Goal: Information Seeking & Learning: Learn about a topic

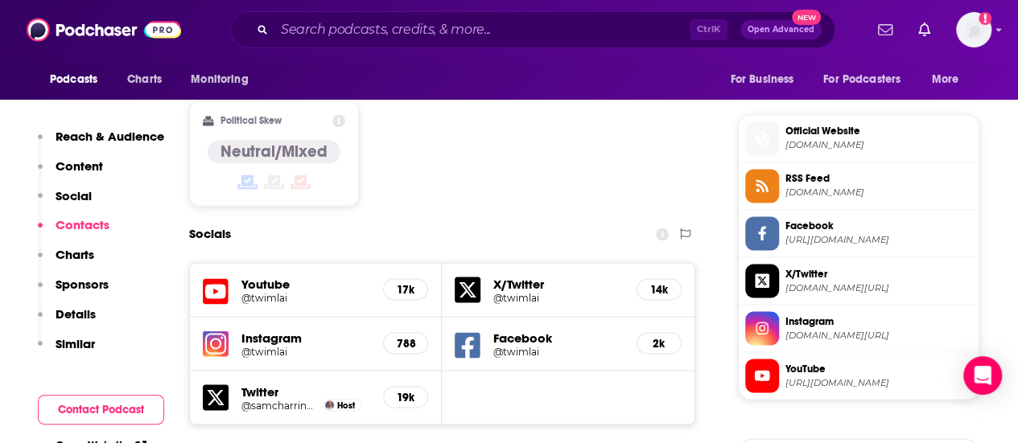
scroll to position [1247, 0]
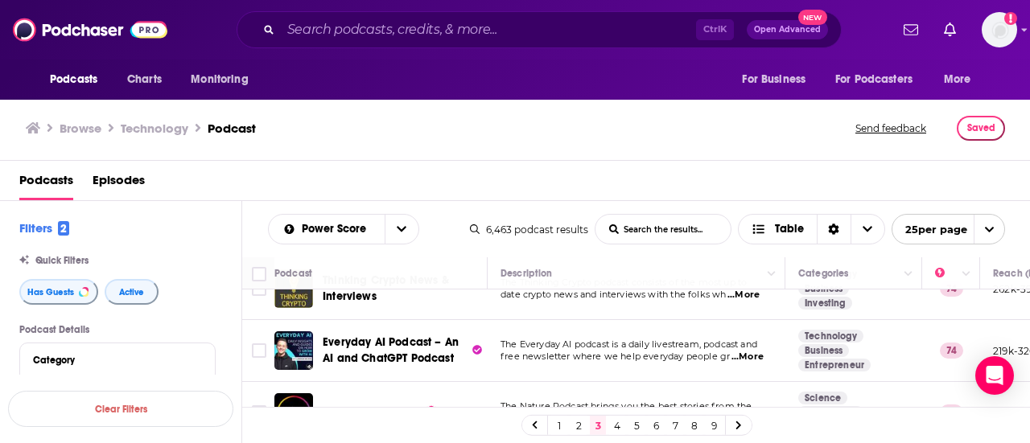
scroll to position [448, 0]
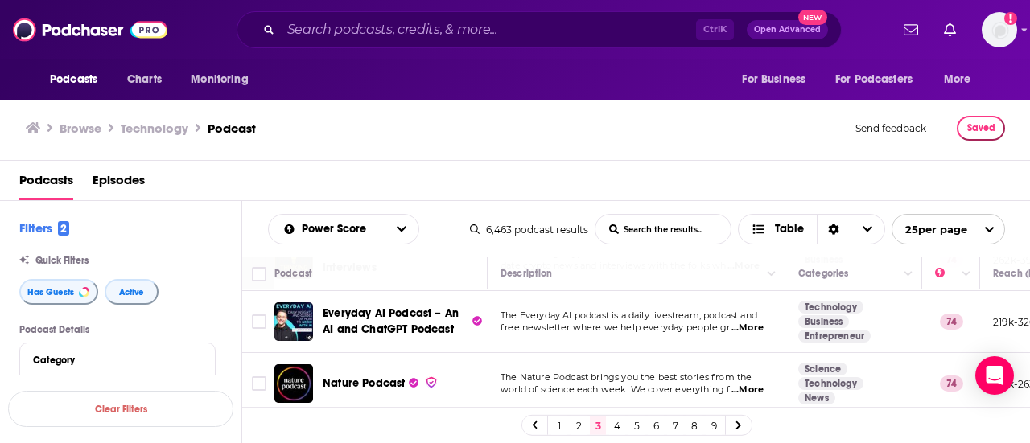
click at [736, 322] on span "...More" at bounding box center [748, 328] width 32 height 13
click at [430, 151] on div "Browse Technology Podcast Send feedback Saved" at bounding box center [515, 129] width 1031 height 64
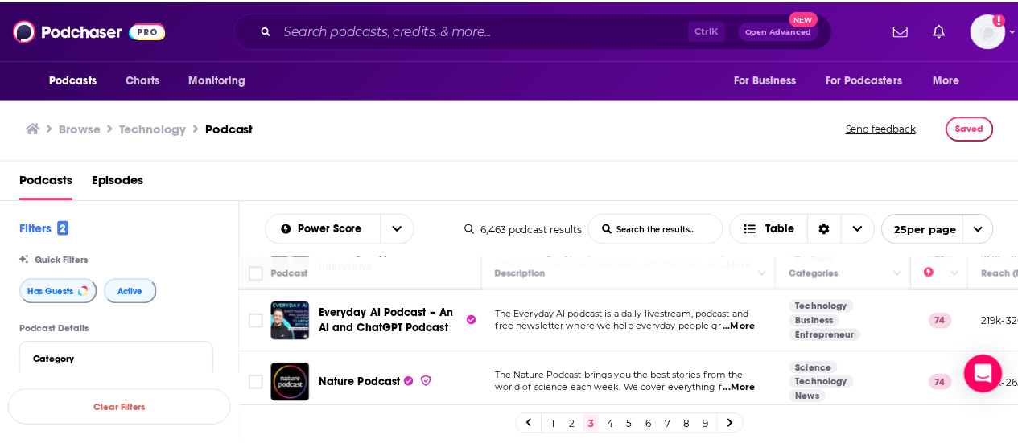
scroll to position [452, 0]
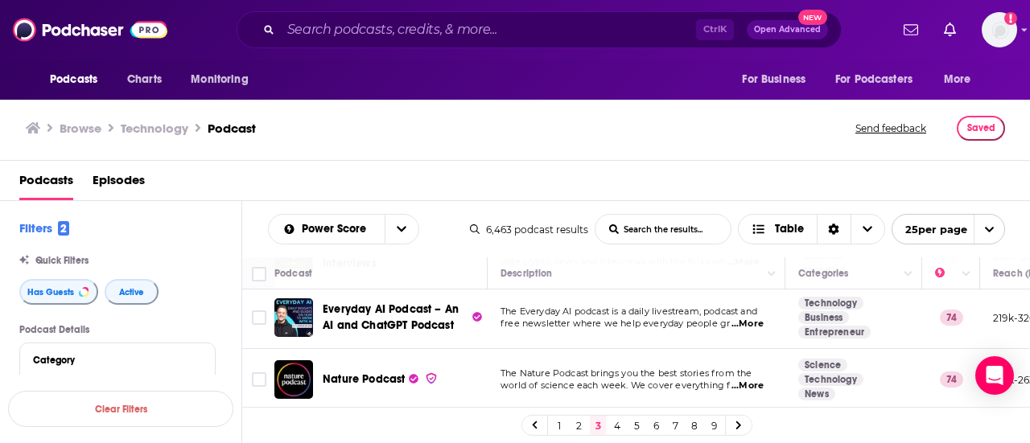
click at [749, 318] on span "...More" at bounding box center [748, 324] width 32 height 13
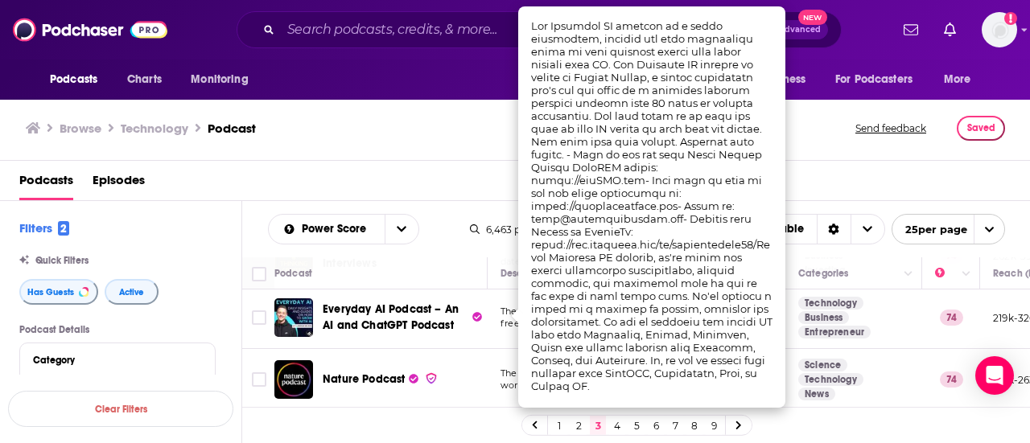
click at [425, 155] on div "Browse Technology Podcast Send feedback Saved" at bounding box center [515, 129] width 1031 height 64
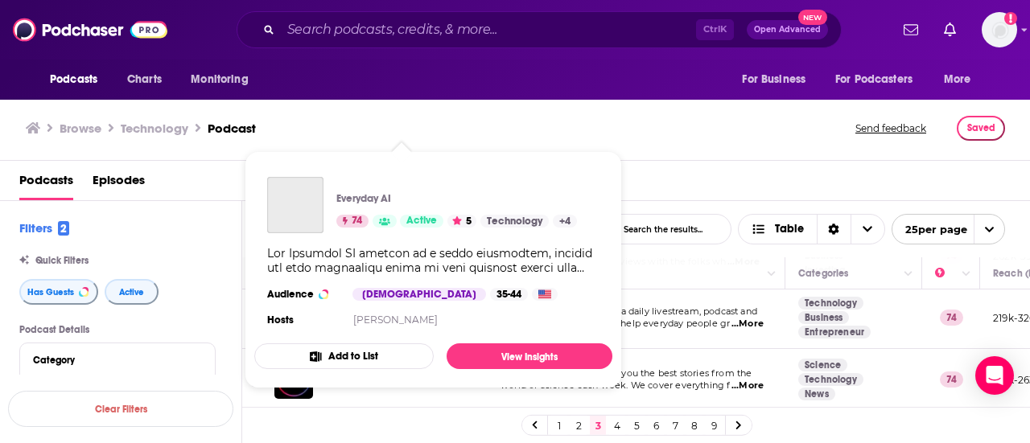
click at [397, 305] on div "Podcasts Charts Monitoring Ctrl K Open Advanced New For Business For Podcasters…" at bounding box center [515, 221] width 1030 height 443
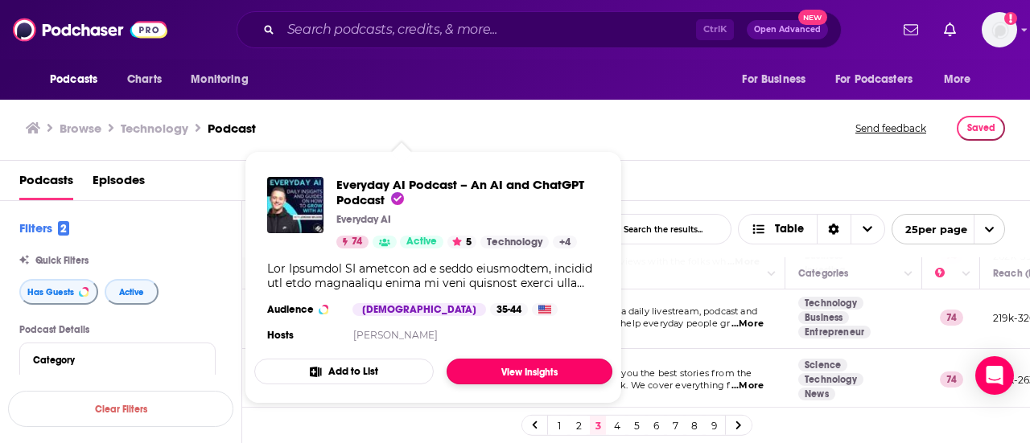
click at [536, 373] on link "View Insights" at bounding box center [530, 372] width 166 height 26
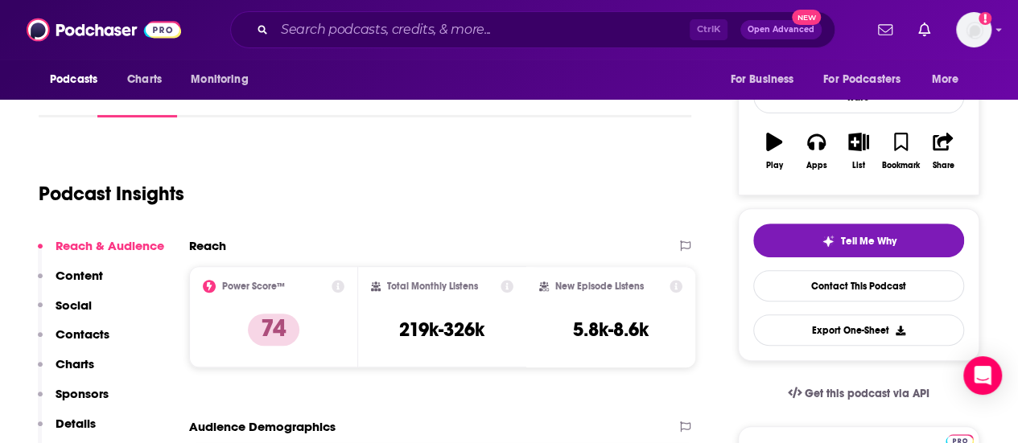
scroll to position [78, 0]
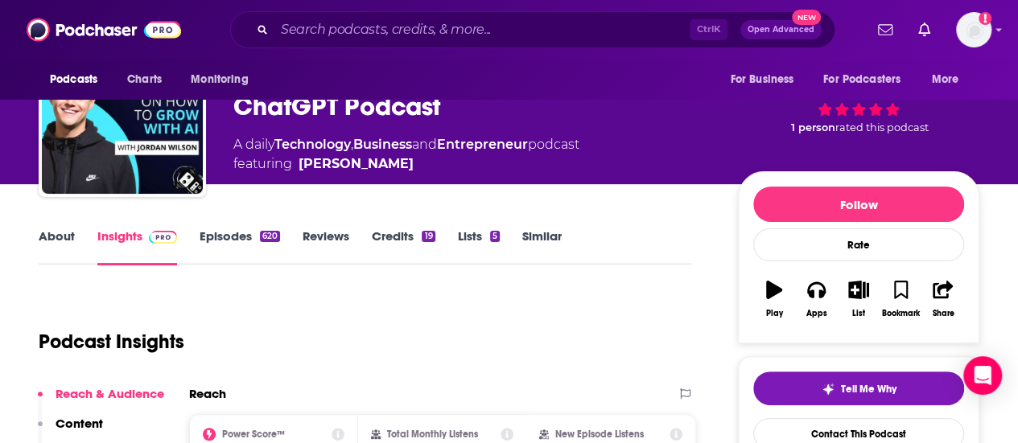
click at [57, 239] on link "About" at bounding box center [57, 247] width 36 height 37
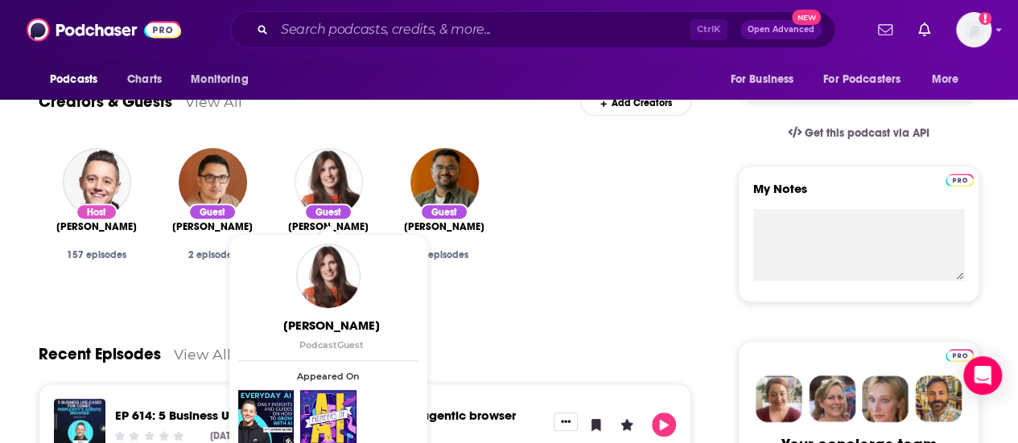
scroll to position [486, 0]
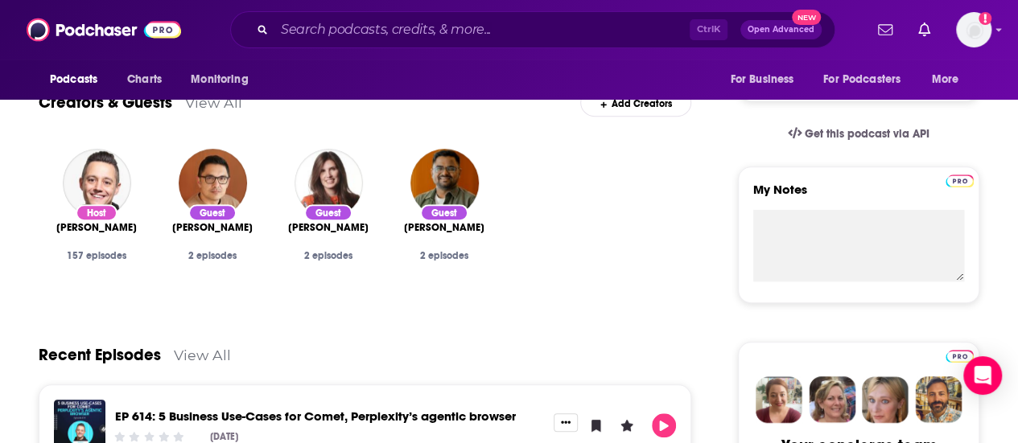
click at [43, 314] on div "Recent Episodes View All" at bounding box center [365, 346] width 653 height 78
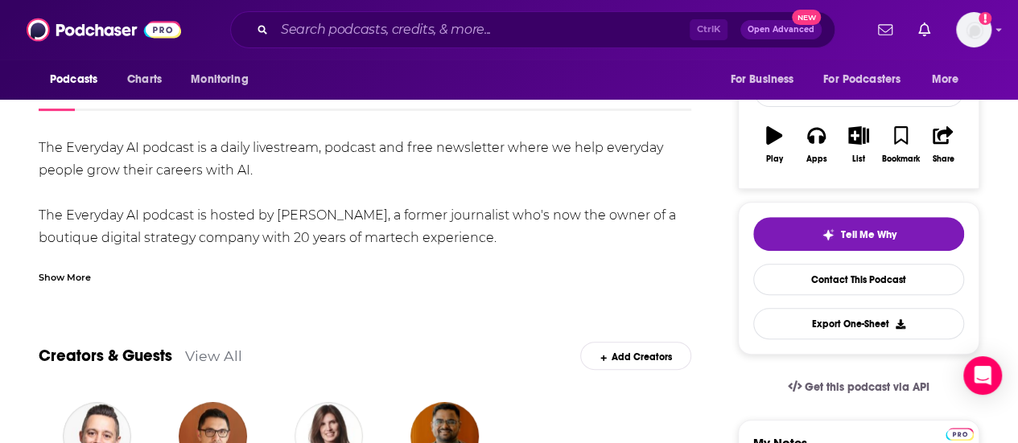
scroll to position [0, 0]
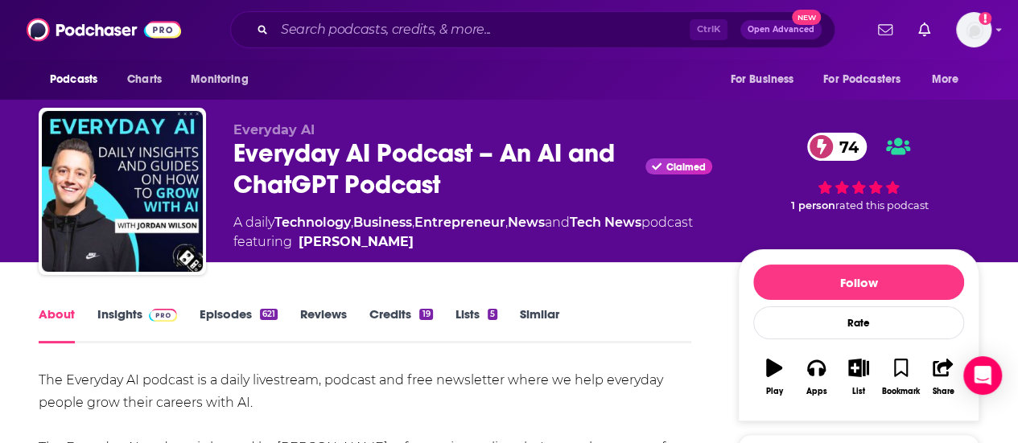
click at [225, 307] on link "Episodes 621" at bounding box center [239, 325] width 78 height 37
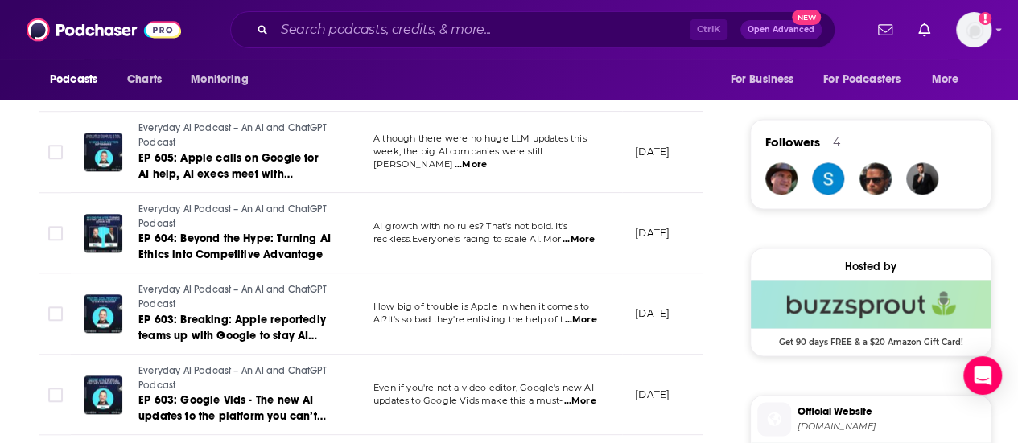
scroll to position [1119, 0]
click at [583, 233] on span "...More" at bounding box center [579, 239] width 32 height 13
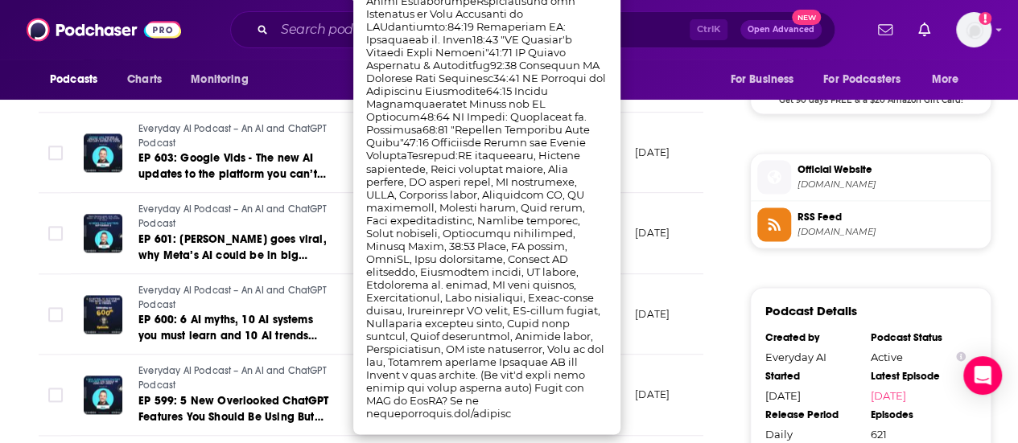
scroll to position [1374, 0]
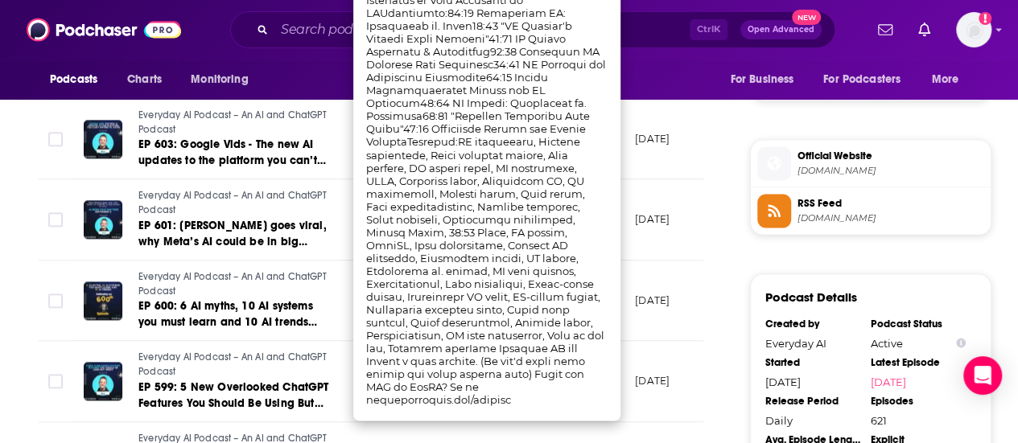
click at [11, 345] on div "About Insights Episodes 621 Reviews Credits 19 Lists 5 Similar Episodes of Ever…" at bounding box center [515, 59] width 1030 height 2343
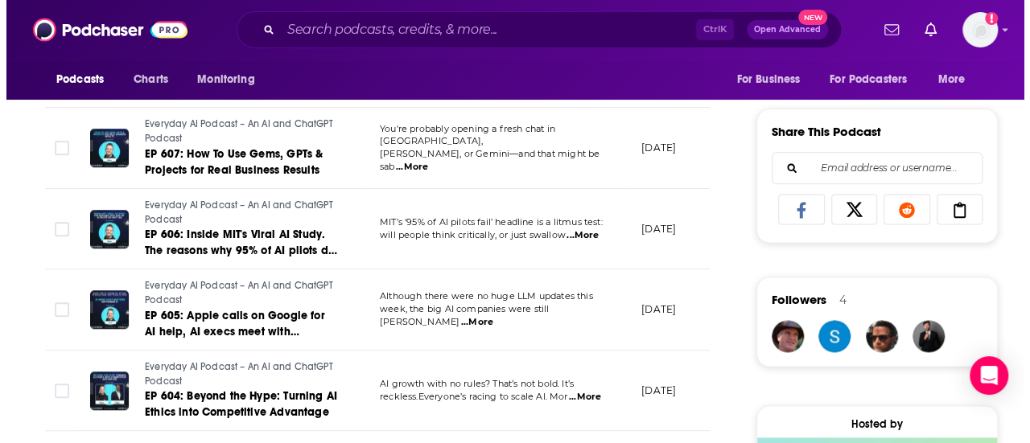
scroll to position [0, 0]
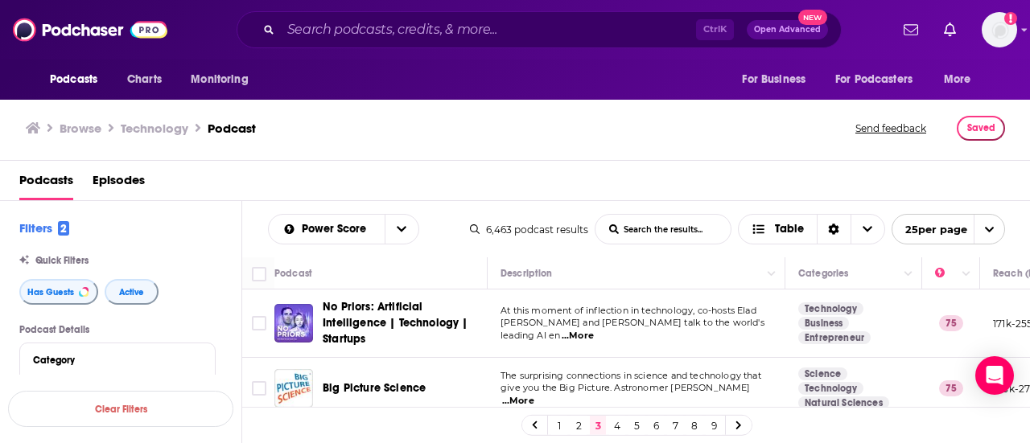
scroll to position [110, 0]
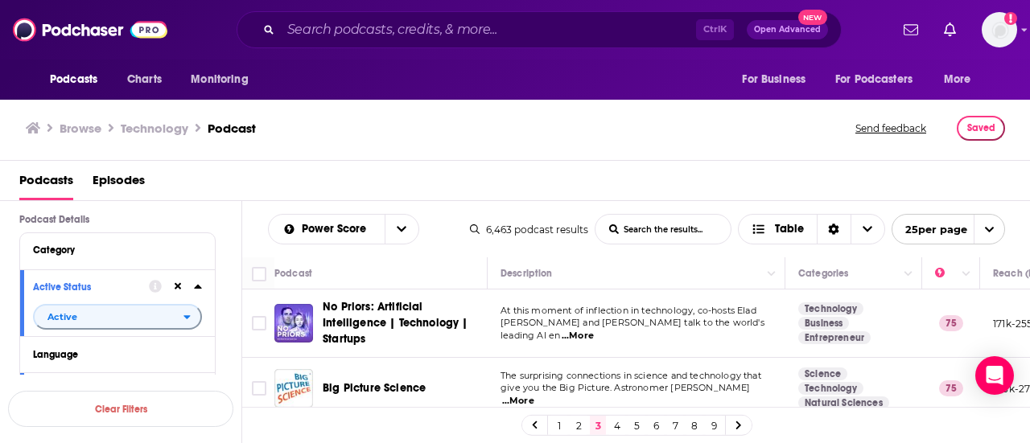
click at [727, 122] on div "Browse Technology Podcast" at bounding box center [441, 128] width 831 height 25
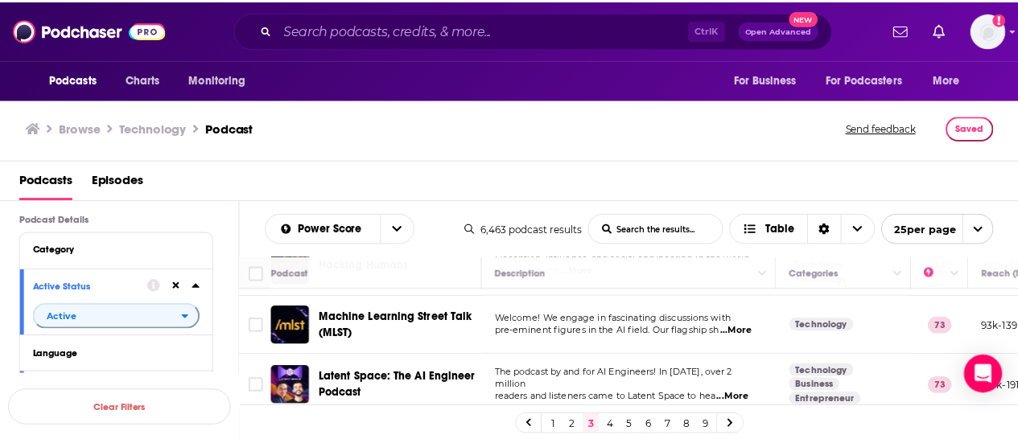
scroll to position [1392, 0]
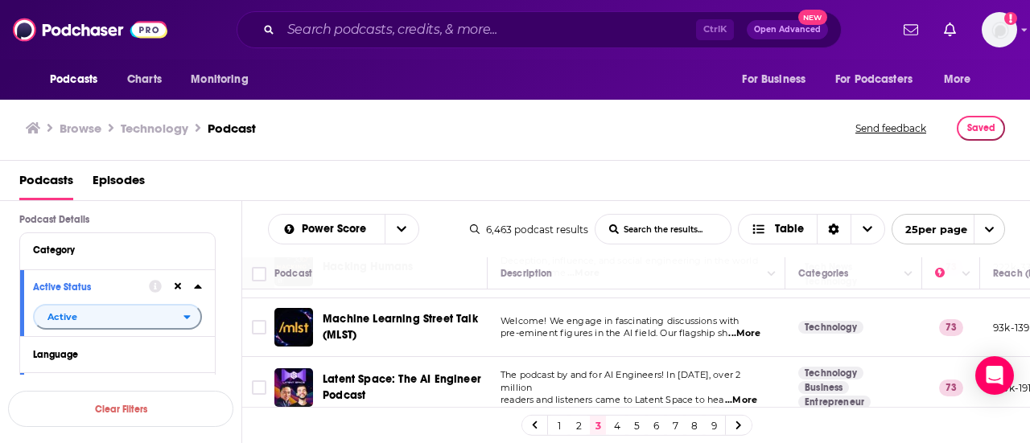
click at [739, 394] on span "...More" at bounding box center [741, 400] width 32 height 13
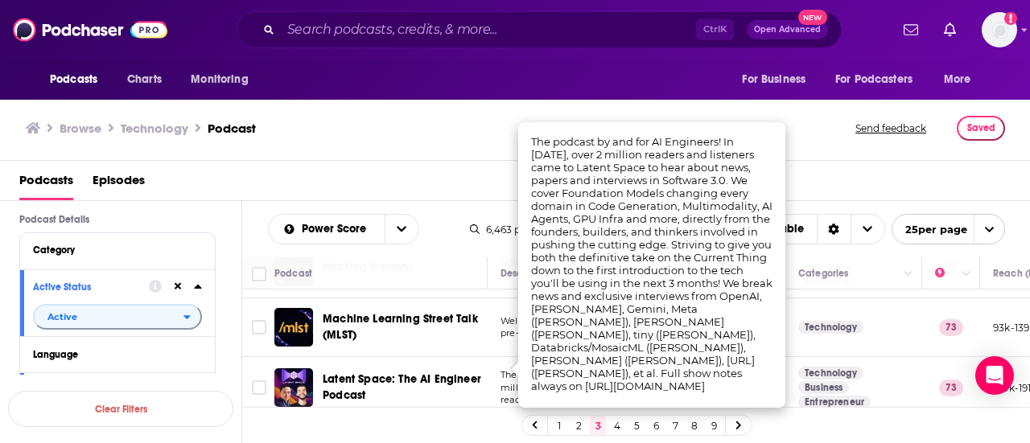
click at [446, 155] on div "Browse Technology Podcast Send feedback Saved" at bounding box center [515, 129] width 1031 height 64
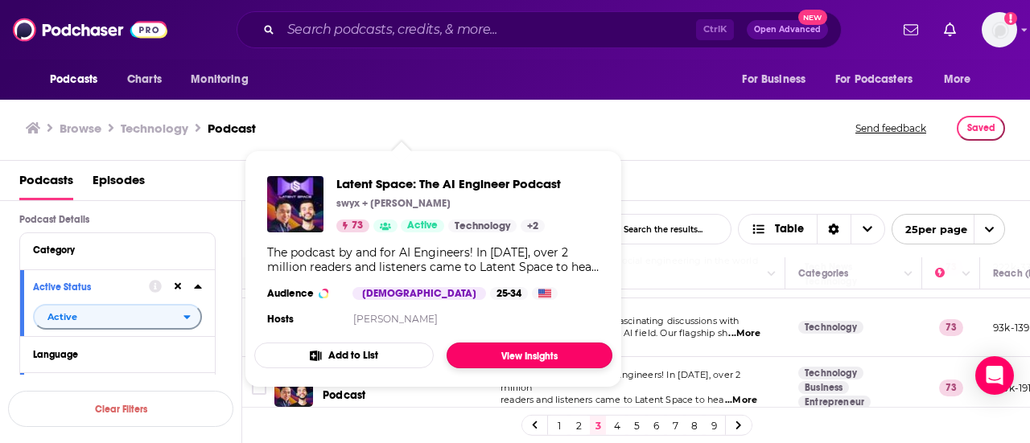
click at [504, 358] on link "View Insights" at bounding box center [530, 356] width 166 height 26
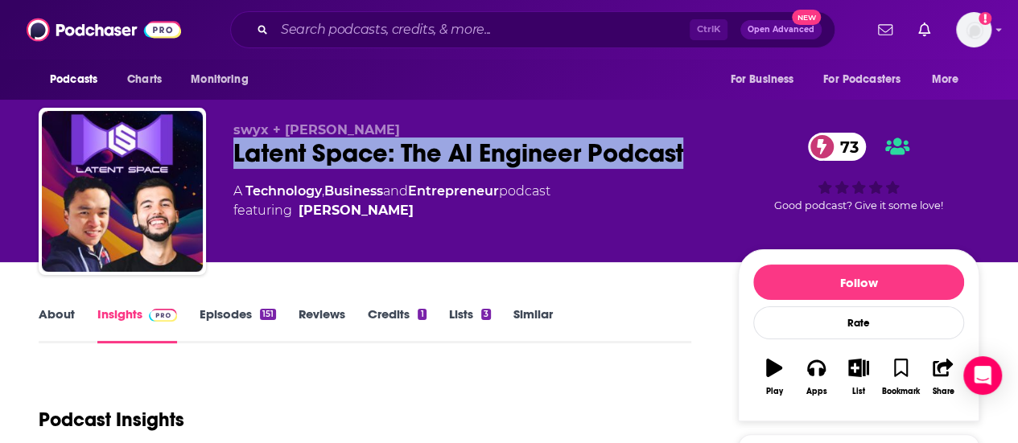
drag, startPoint x: 697, startPoint y: 151, endPoint x: 235, endPoint y: 155, distance: 462.0
click at [235, 155] on div "Latent Space: The AI Engineer Podcast 73" at bounding box center [472, 153] width 479 height 31
copy h2 "Latent Space: The AI Engineer Podcast"
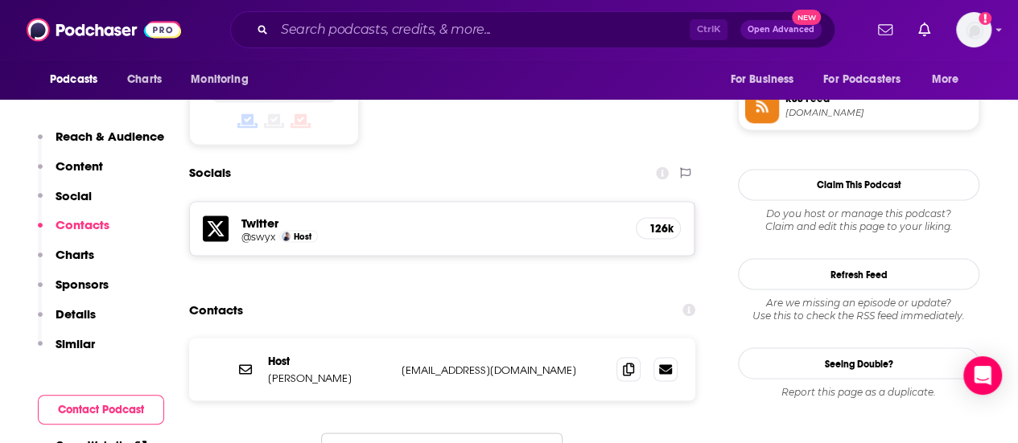
scroll to position [1401, 0]
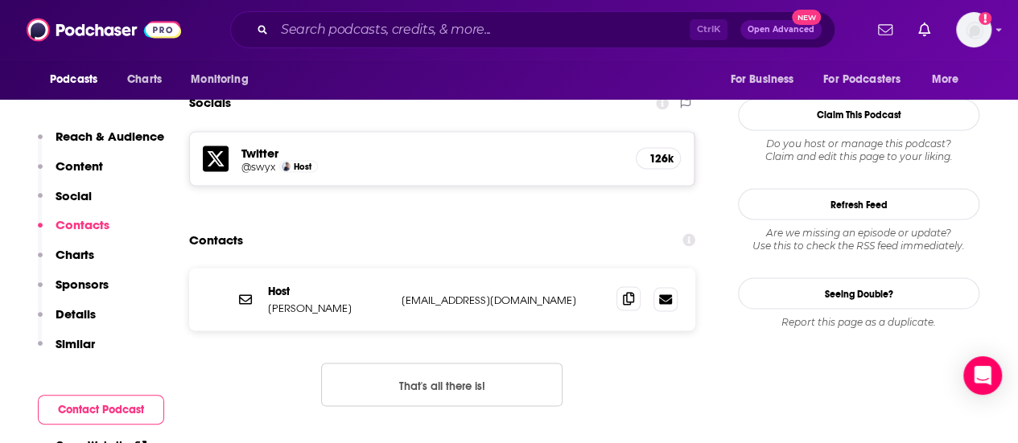
click at [627, 292] on icon at bounding box center [628, 298] width 11 height 13
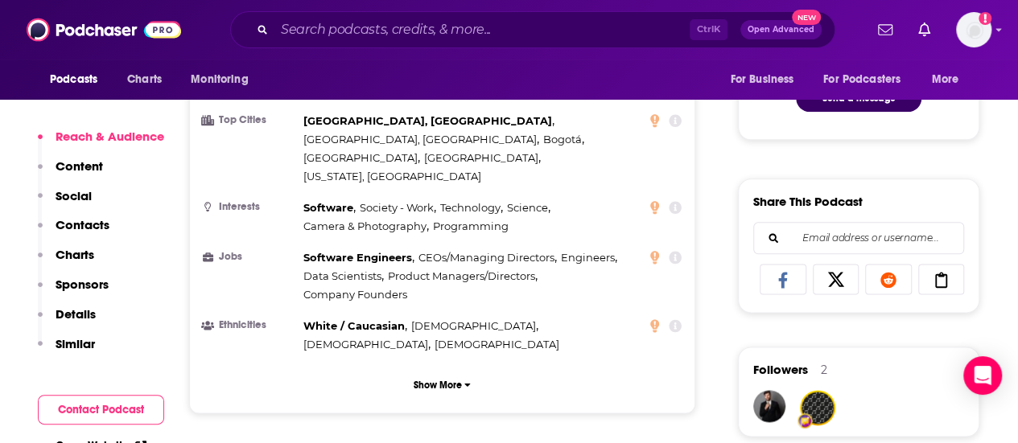
scroll to position [865, 0]
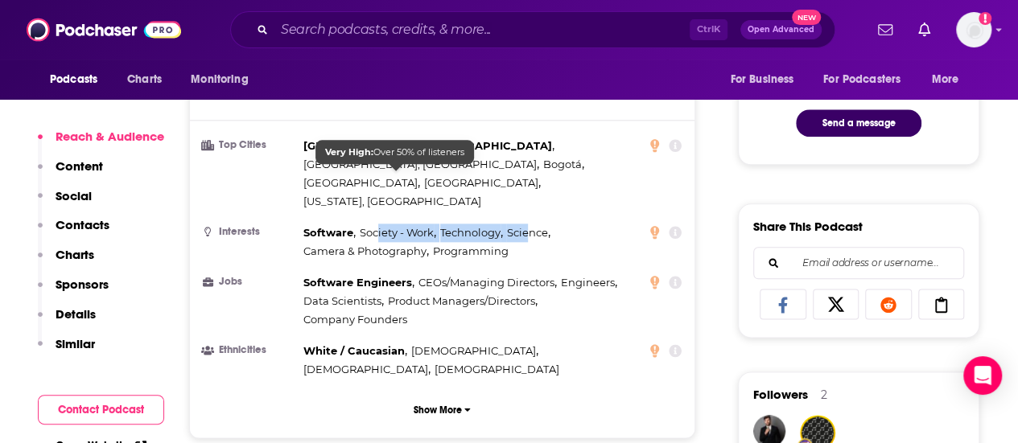
drag, startPoint x: 531, startPoint y: 194, endPoint x: 377, endPoint y: 172, distance: 156.1
click at [377, 224] on div "Software , Society - Work , Technology , Science , Camera & Photography , Progr…" at bounding box center [475, 242] width 344 height 37
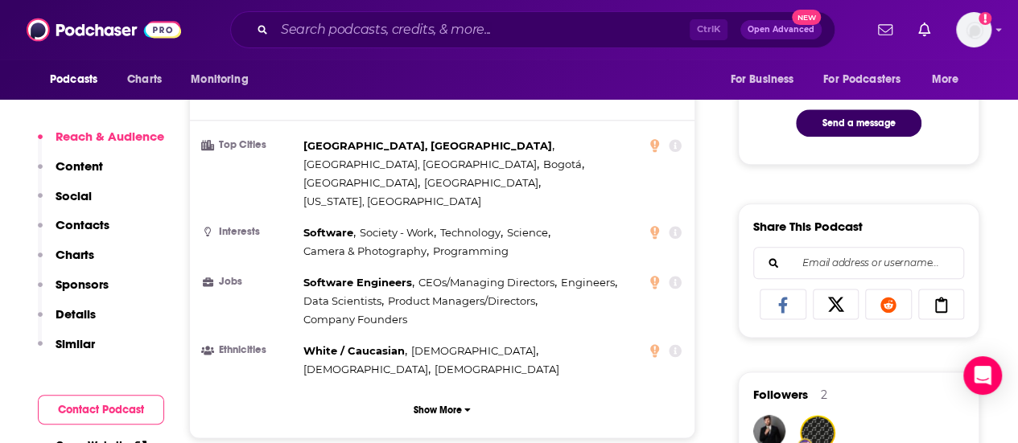
click at [522, 224] on div "Software , Society - Work , Technology , Science , Camera & Photography , Progr…" at bounding box center [475, 242] width 344 height 37
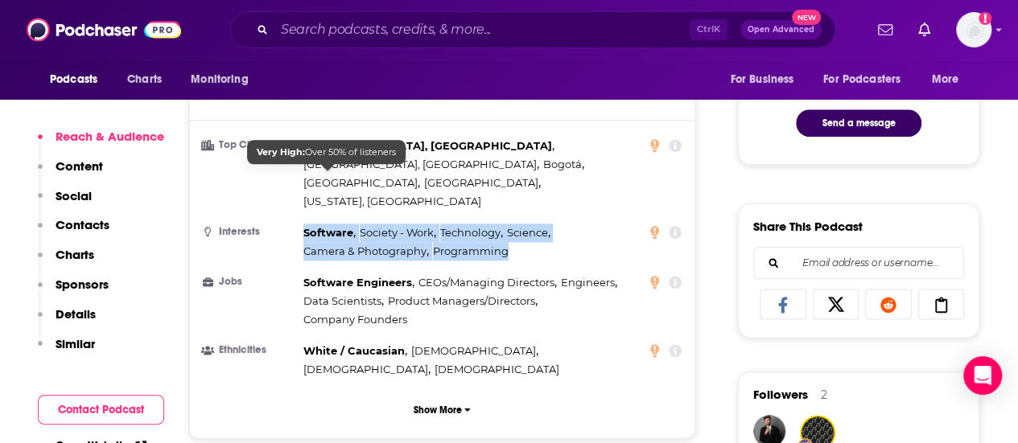
drag, startPoint x: 509, startPoint y: 187, endPoint x: 299, endPoint y: 169, distance: 210.0
click at [299, 224] on li "Interests Software , Society - Work , Technology , Science , Camera & Photograp…" at bounding box center [442, 242] width 479 height 37
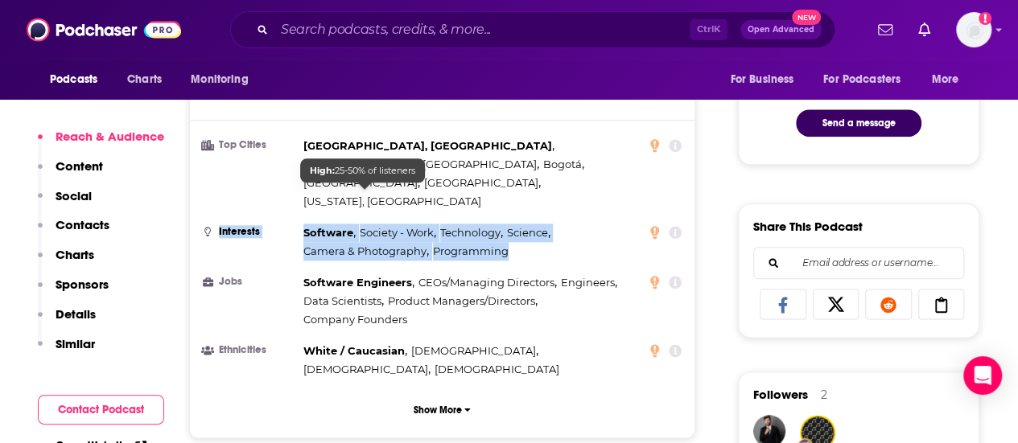
drag, startPoint x: 350, startPoint y: 188, endPoint x: 317, endPoint y: 189, distance: 33.0
click at [317, 245] on span "Camera & Photography" at bounding box center [364, 251] width 123 height 13
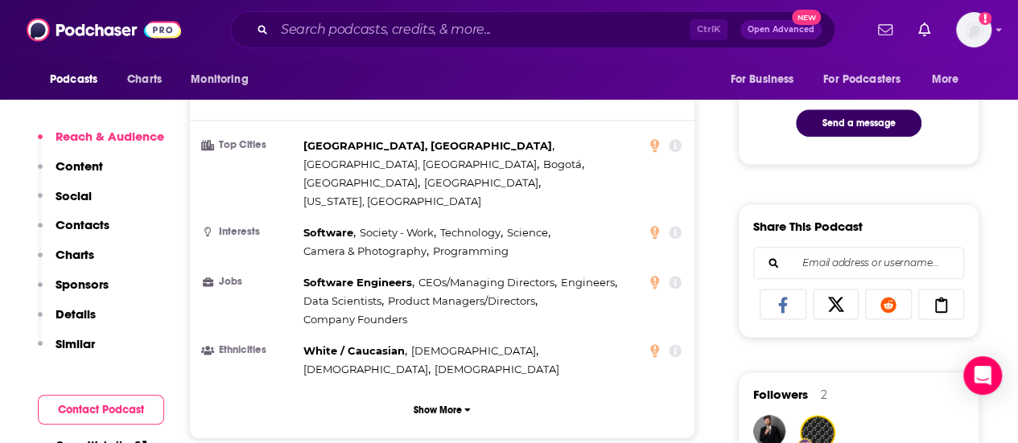
drag, startPoint x: 518, startPoint y: 193, endPoint x: 534, endPoint y: 185, distance: 18.0
click at [534, 224] on div "Software , Society - Work , Technology , Science , Camera & Photography , Progr…" at bounding box center [475, 242] width 344 height 37
click at [293, 163] on ul "Top Cities [GEOGRAPHIC_DATA], [GEOGRAPHIC_DATA] , [GEOGRAPHIC_DATA], [GEOGRAPHI…" at bounding box center [442, 258] width 479 height 242
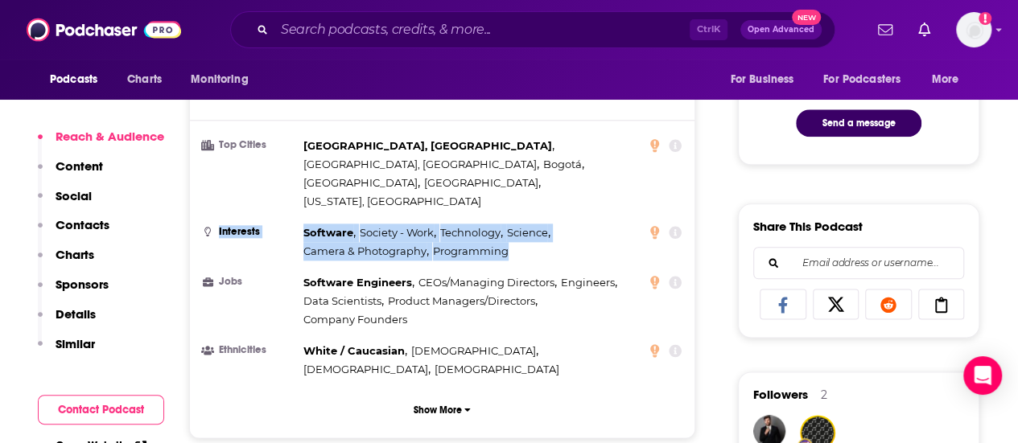
drag, startPoint x: 293, startPoint y: 163, endPoint x: 512, endPoint y: 192, distance: 220.8
click at [512, 192] on ul "Top Cities [GEOGRAPHIC_DATA], [GEOGRAPHIC_DATA] , [GEOGRAPHIC_DATA], [GEOGRAPHI…" at bounding box center [442, 258] width 479 height 242
copy li "Interests Software , Society - Work , Technology , Science , Camera & Photograp…"
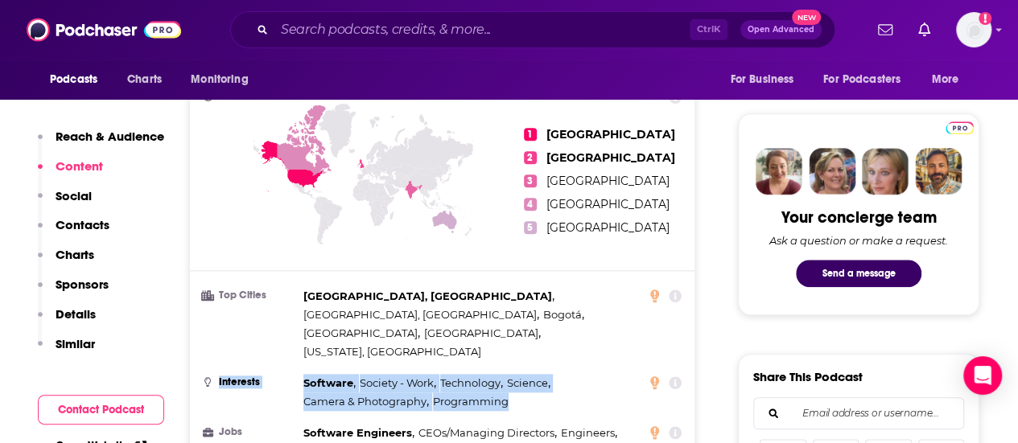
scroll to position [510, 0]
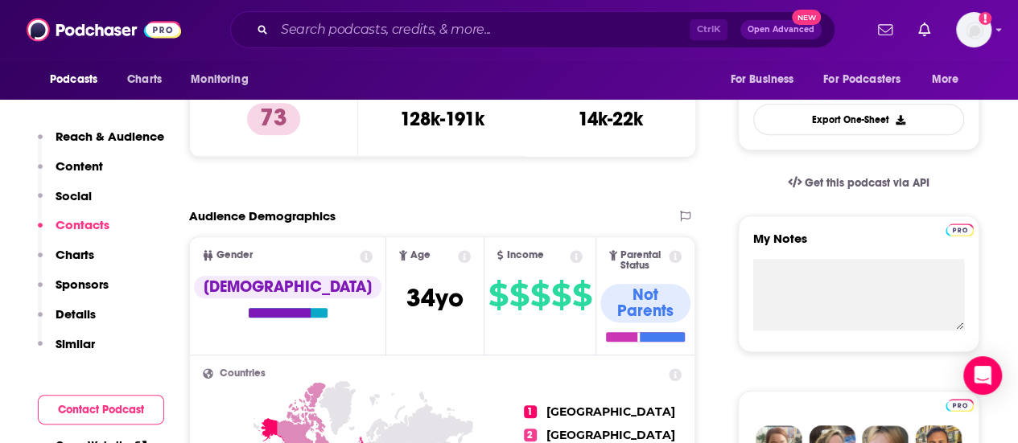
scroll to position [0, 0]
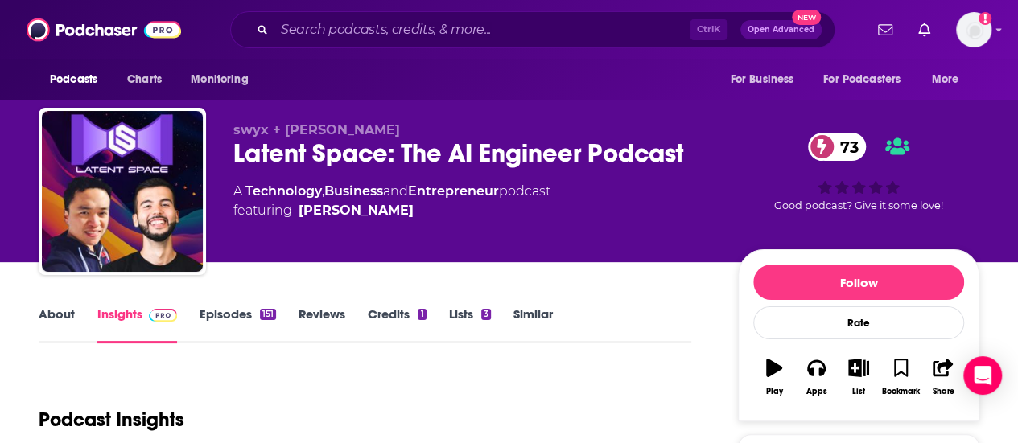
click at [60, 311] on link "About" at bounding box center [57, 325] width 36 height 37
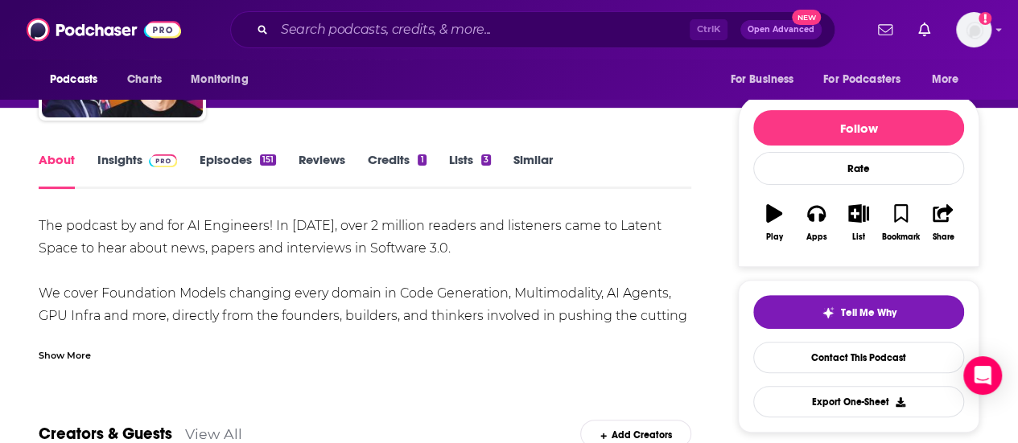
scroll to position [157, 0]
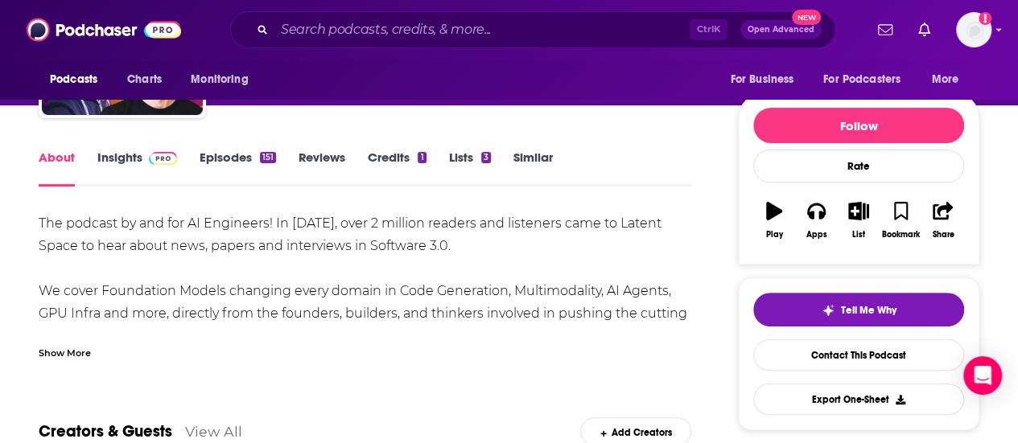
click at [242, 155] on link "Episodes 151" at bounding box center [238, 168] width 76 height 37
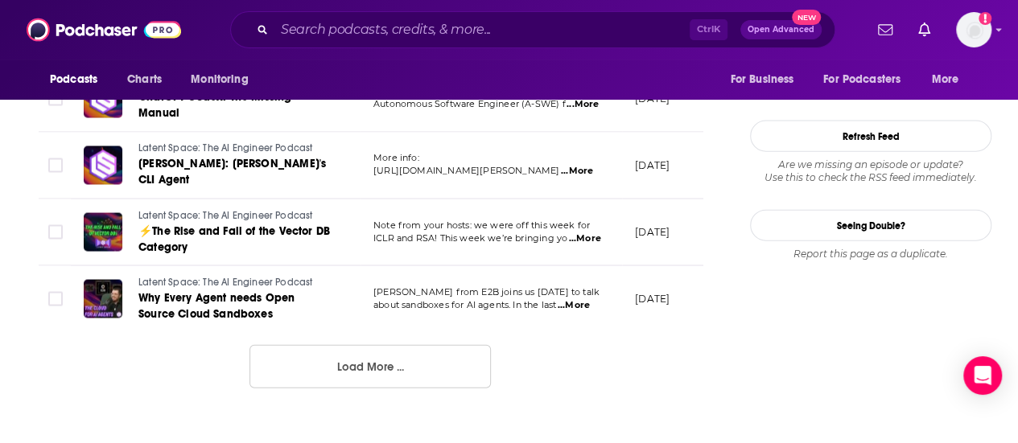
scroll to position [1777, 0]
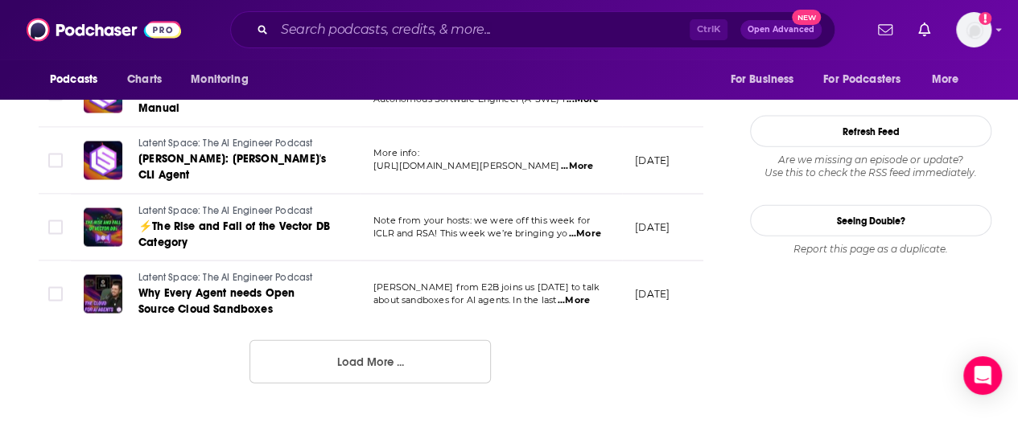
click at [439, 349] on button "Load More ..." at bounding box center [370, 361] width 241 height 43
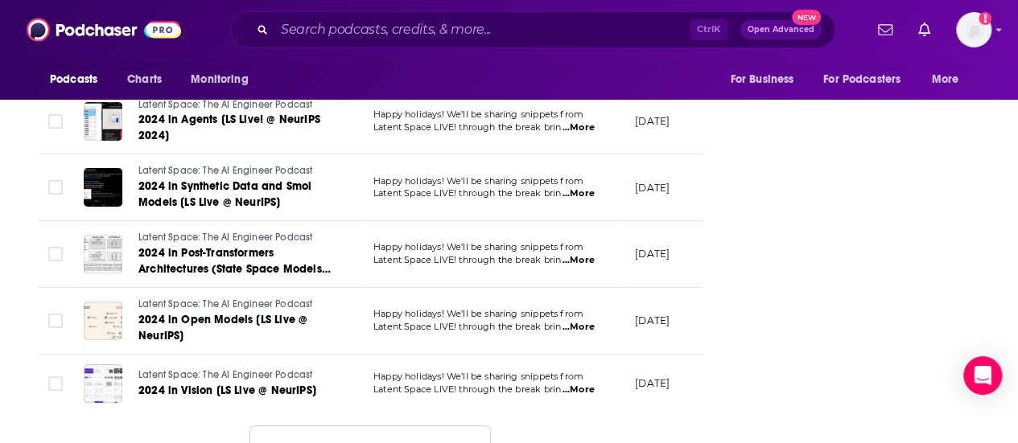
scroll to position [3339, 0]
click at [298, 425] on button "Load More ..." at bounding box center [370, 446] width 241 height 43
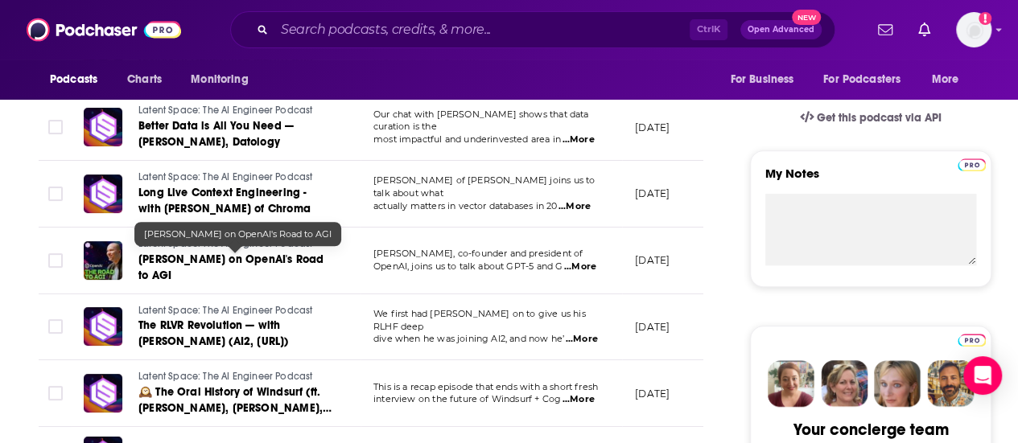
scroll to position [0, 0]
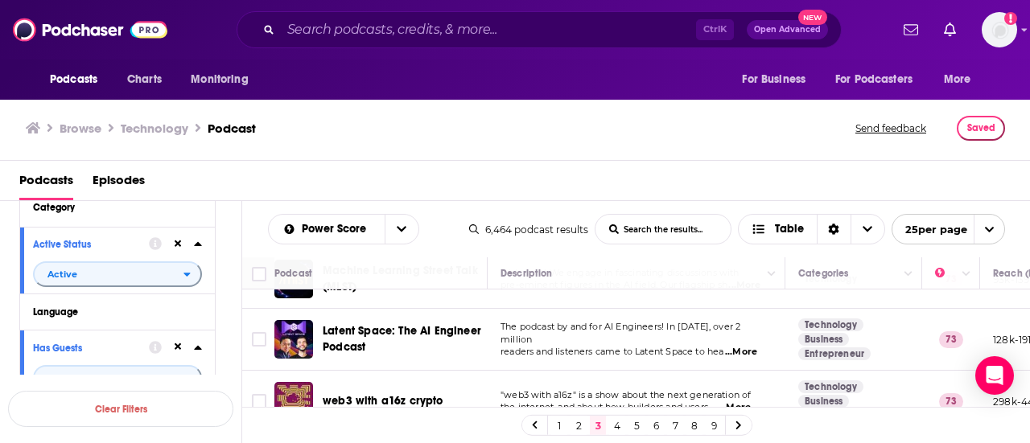
scroll to position [1452, 0]
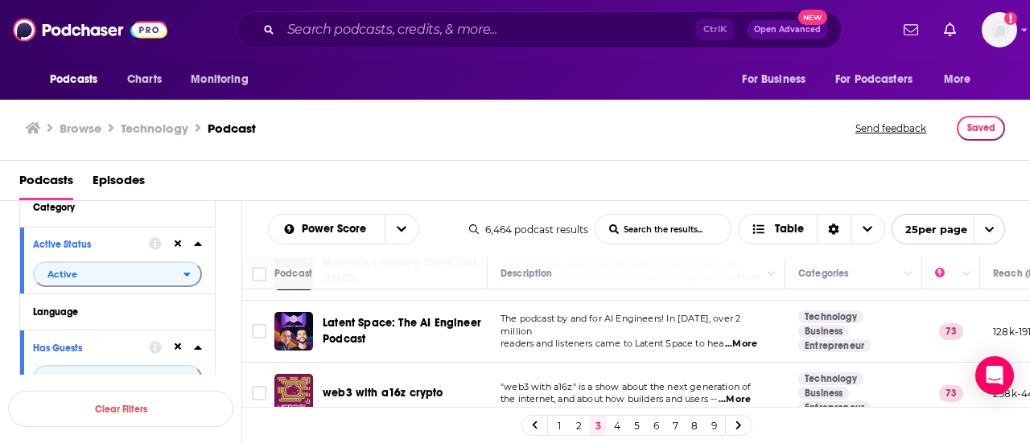
click at [615, 423] on link "4" at bounding box center [617, 425] width 16 height 19
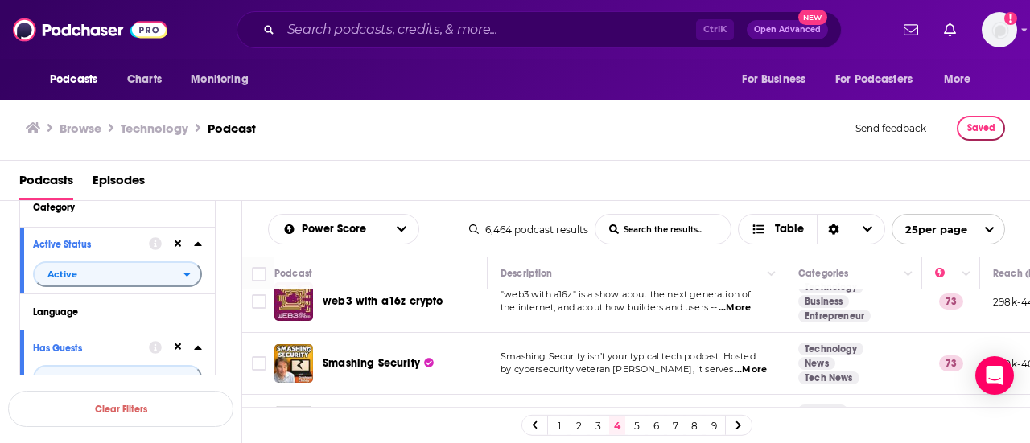
scroll to position [19, 0]
click at [740, 302] on span "...More" at bounding box center [735, 307] width 32 height 13
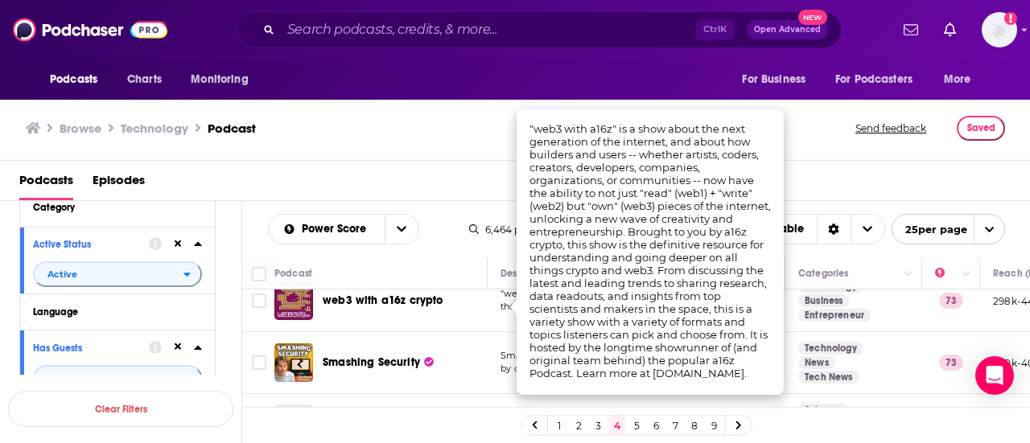
click at [403, 143] on div "Browse Technology Podcast Send feedback Saved" at bounding box center [515, 129] width 1031 height 64
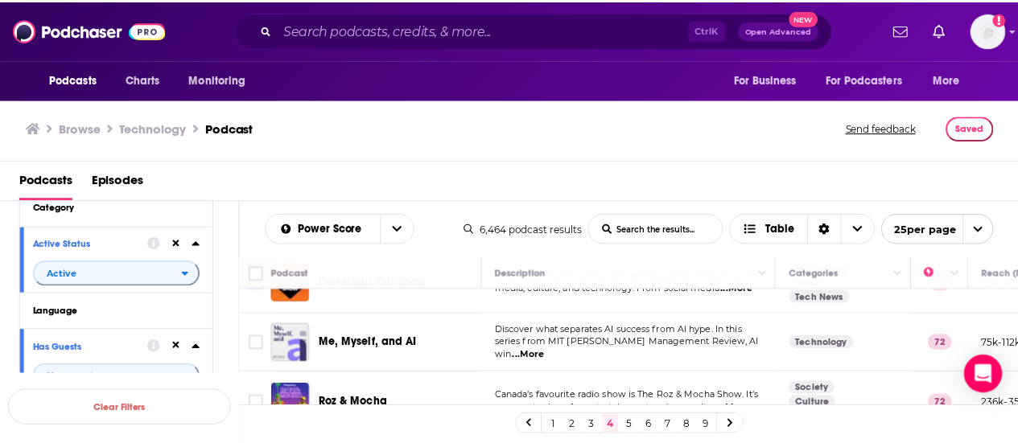
scroll to position [586, 0]
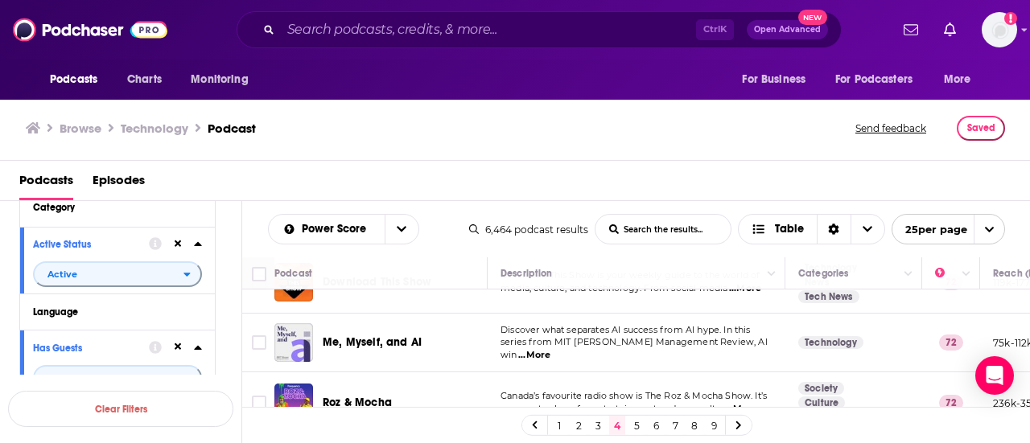
click at [551, 349] on span "...More" at bounding box center [534, 355] width 32 height 13
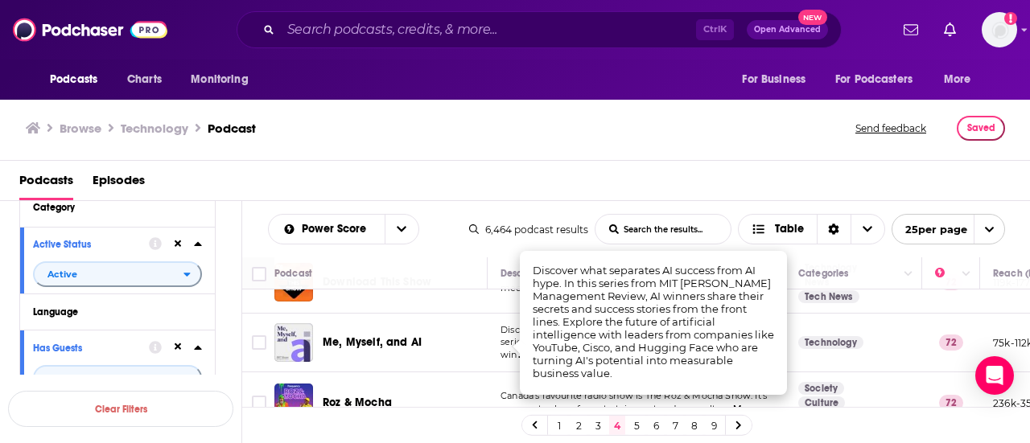
click at [421, 347] on div "Me, Myself, and AI" at bounding box center [406, 343] width 167 height 16
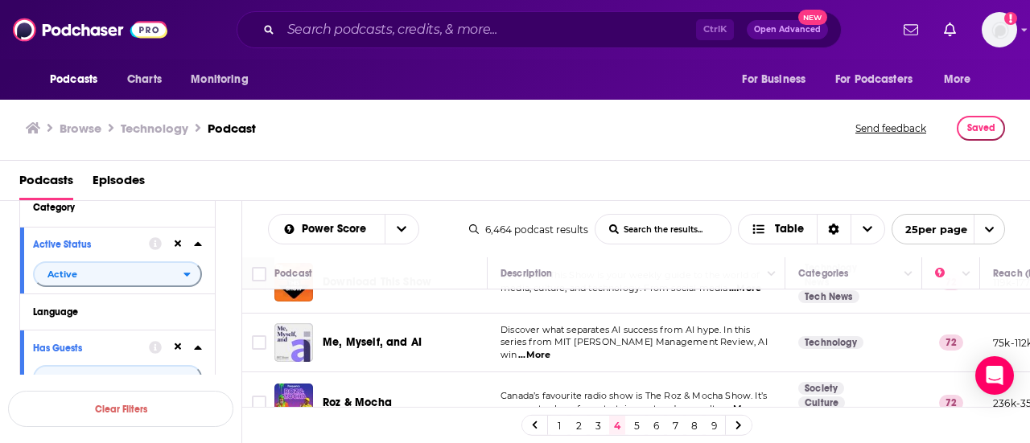
click at [390, 344] on div "Podcasts Charts Monitoring Ctrl K Open Advanced New For Business For Podcasters…" at bounding box center [515, 221] width 1030 height 443
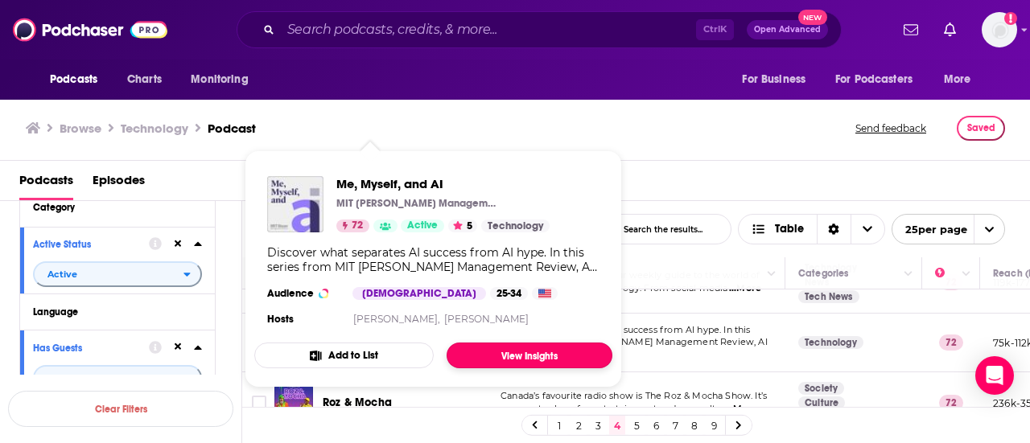
click at [503, 355] on link "View Insights" at bounding box center [530, 356] width 166 height 26
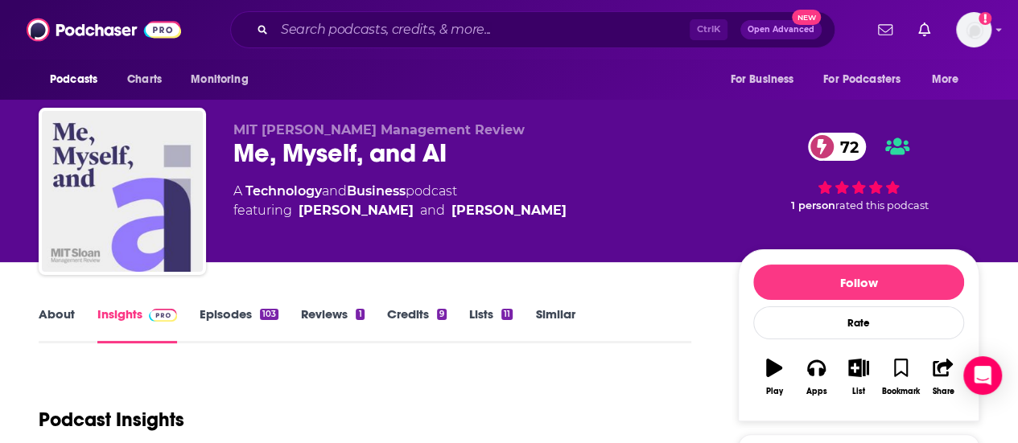
click at [225, 316] on link "Episodes 103" at bounding box center [239, 325] width 79 height 37
